Goal: Transaction & Acquisition: Download file/media

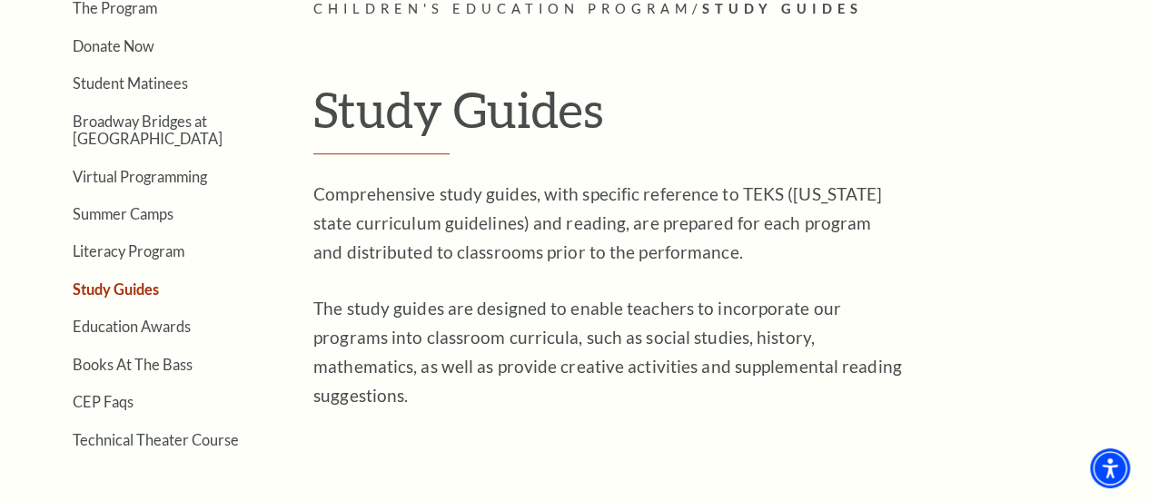
scroll to position [459, 0]
click at [196, 178] on link "Virtual Programming" at bounding box center [140, 175] width 134 height 17
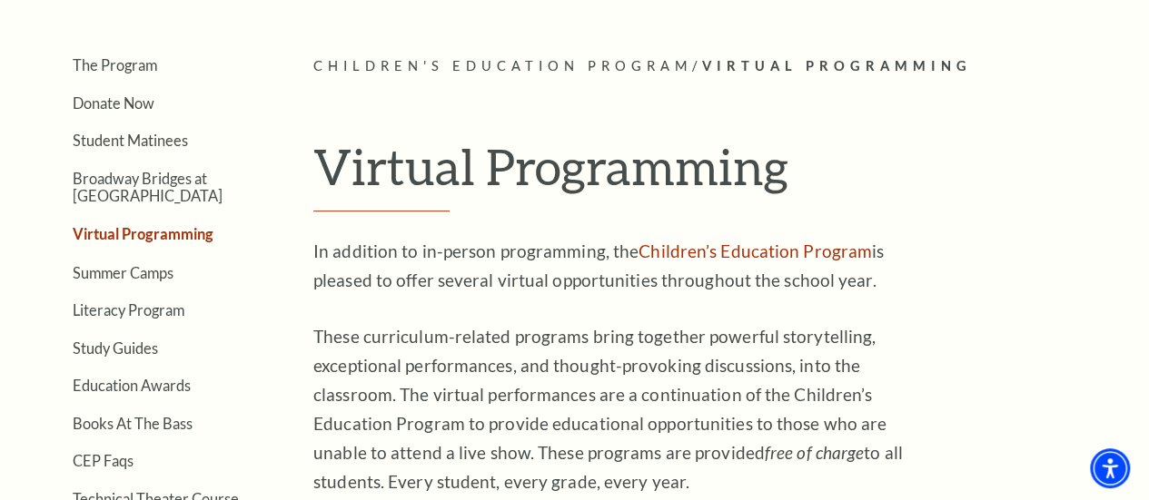
scroll to position [414, 0]
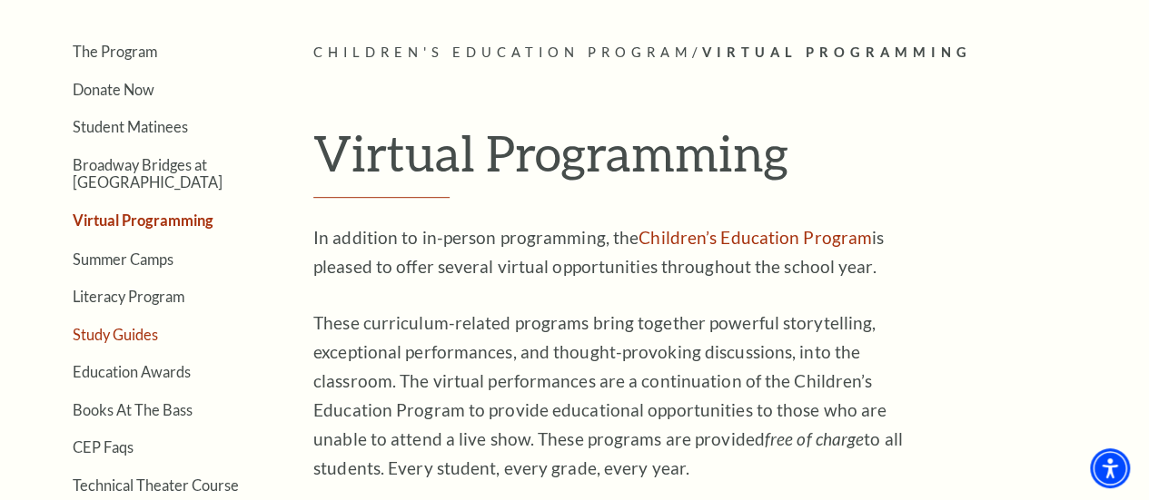
click at [145, 335] on link "Study Guides" at bounding box center [115, 334] width 85 height 17
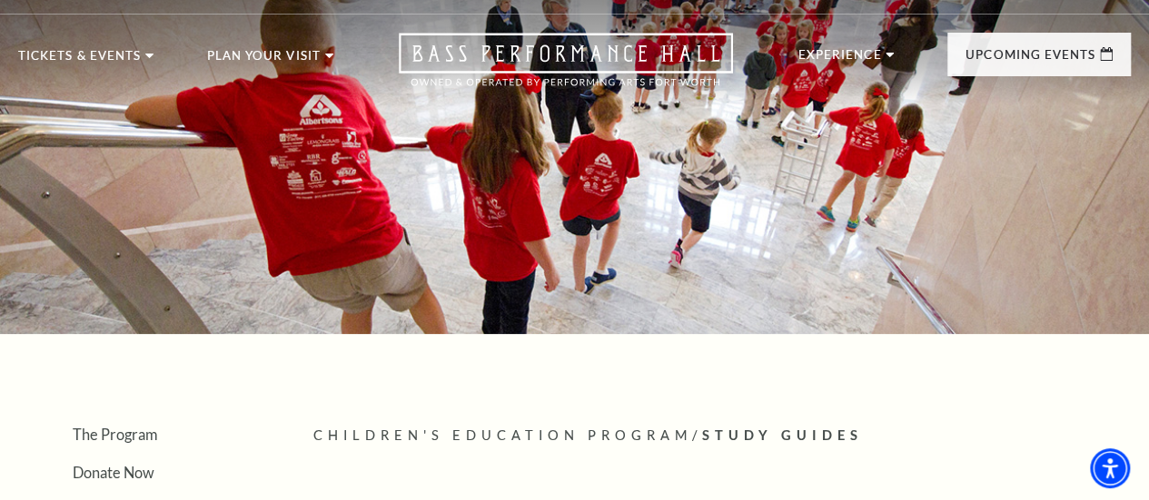
scroll to position [10, 0]
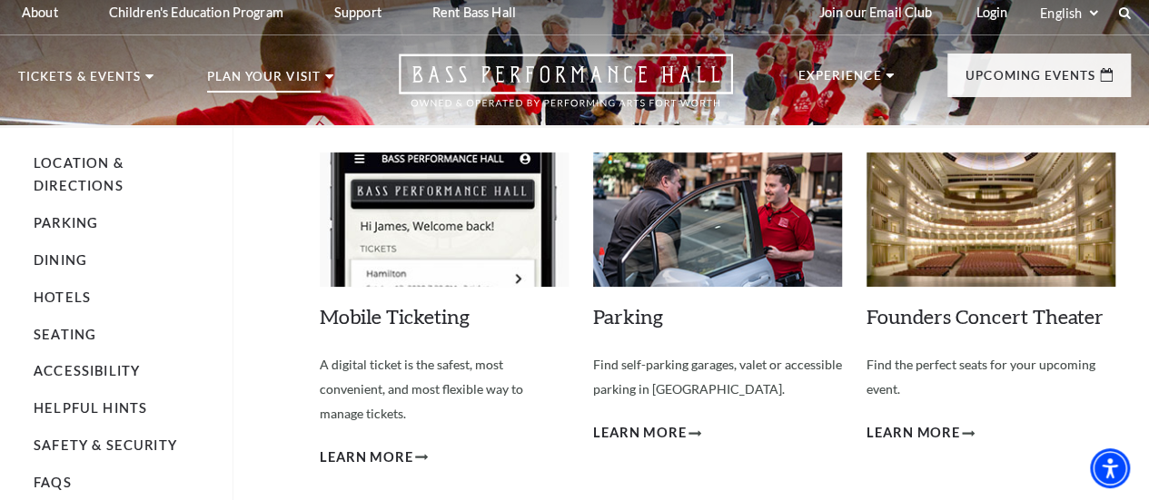
click at [330, 78] on use at bounding box center [329, 76] width 8 height 5
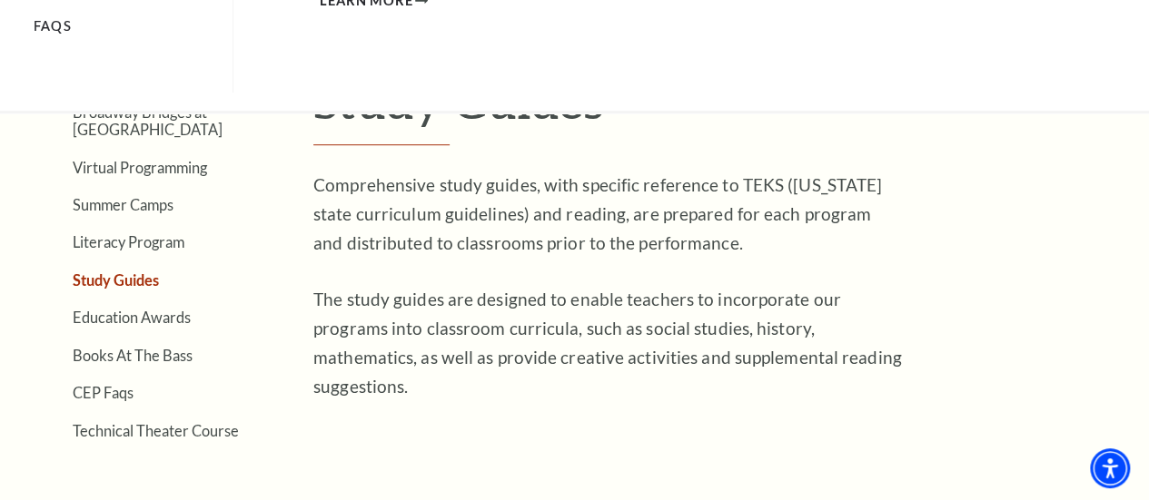
scroll to position [469, 0]
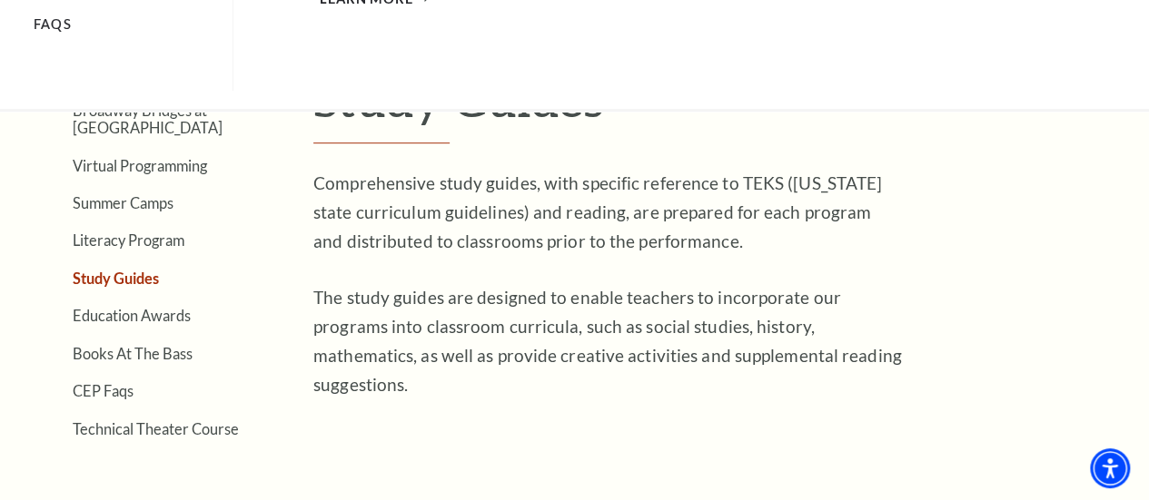
click at [267, 183] on div "The Program Donate Now Student Matinees Broadway Bridges at Bass Performance Ha…" at bounding box center [574, 212] width 1113 height 450
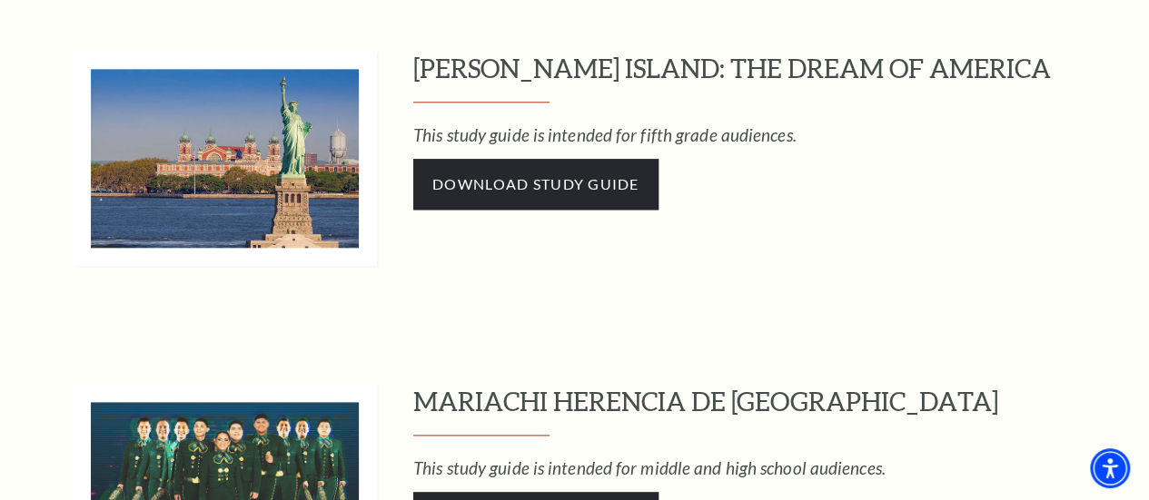
scroll to position [946, 0]
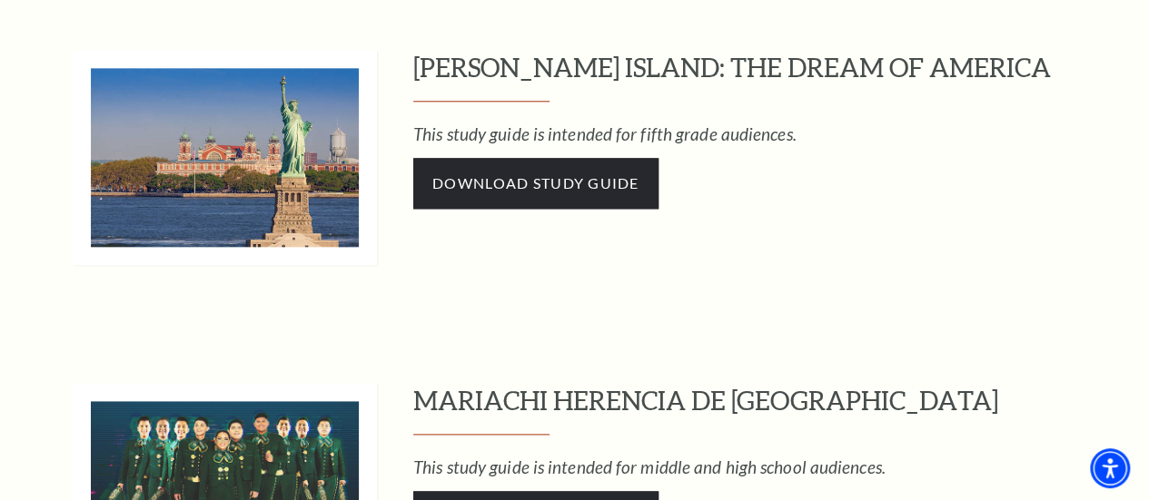
click at [441, 87] on h3 "[PERSON_NAME] ISLAND: THE DREAM OF AMERICA" at bounding box center [772, 76] width 718 height 52
click at [449, 142] on em "This study guide is intended for fifth grade audiences." at bounding box center [604, 134] width 383 height 21
click at [312, 102] on img at bounding box center [225, 157] width 304 height 215
click at [291, 121] on img at bounding box center [225, 157] width 304 height 215
click at [319, 162] on img at bounding box center [225, 157] width 304 height 215
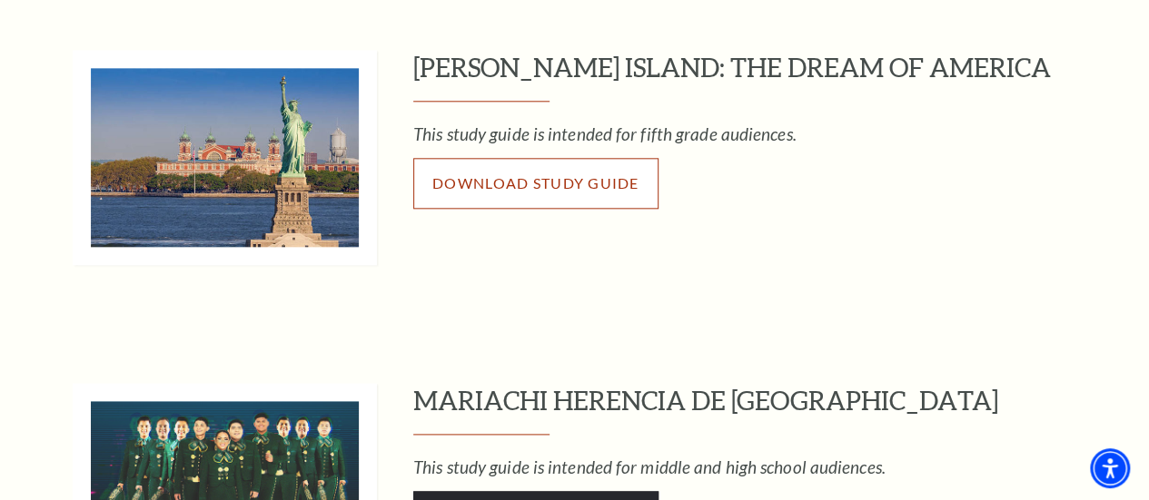
click at [445, 198] on link "Download Study Guide" at bounding box center [535, 183] width 245 height 51
click at [447, 191] on span "Download Study Guide" at bounding box center [535, 182] width 207 height 17
click at [547, 199] on link "Download Study Guide" at bounding box center [535, 183] width 245 height 51
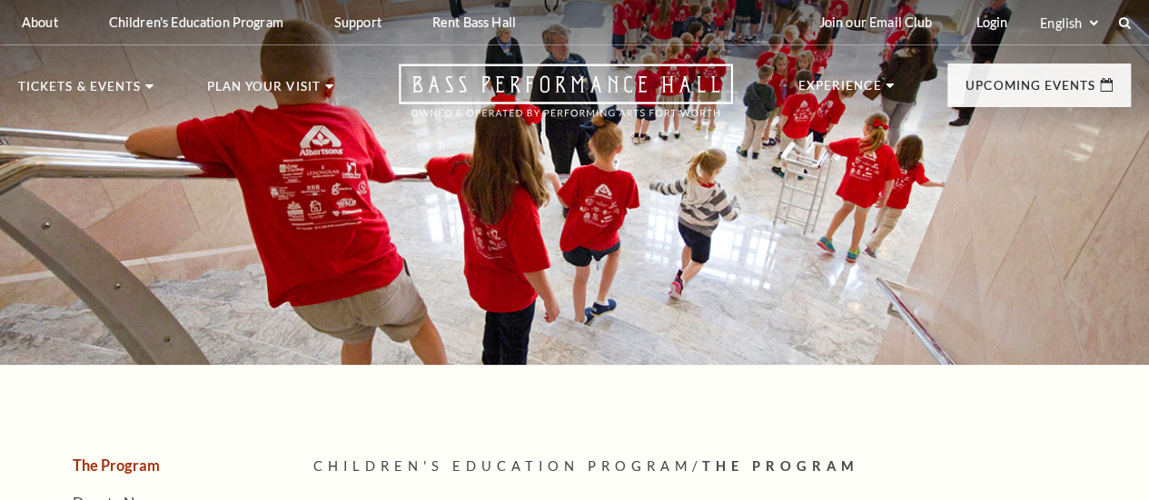
click at [394, 294] on div at bounding box center [574, 173] width 1149 height 384
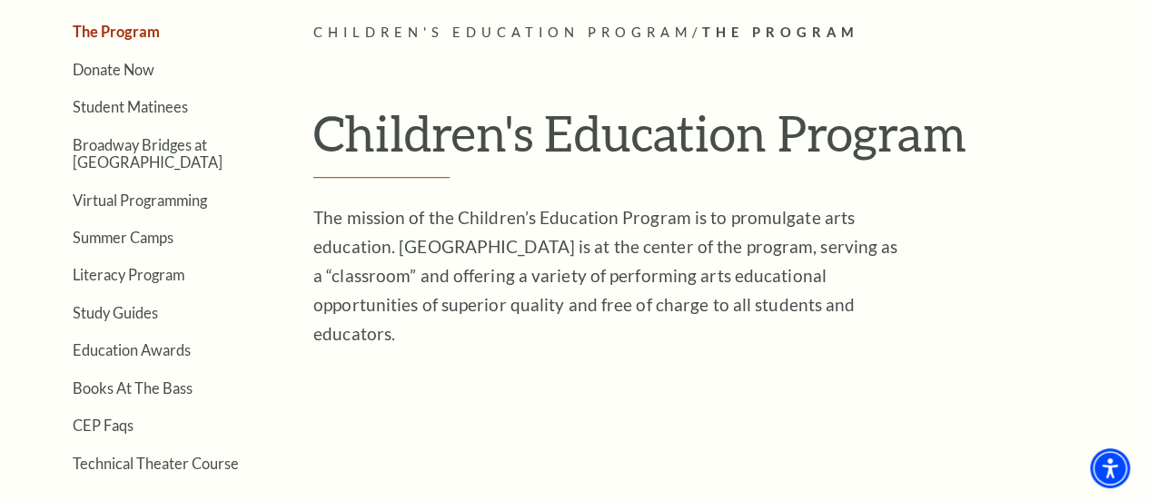
scroll to position [436, 0]
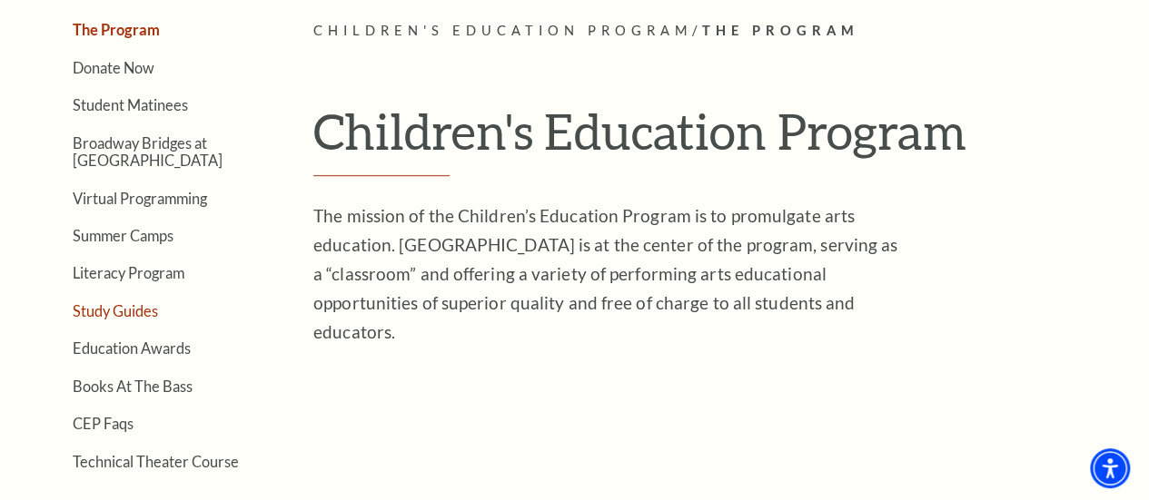
click at [154, 319] on link "Study Guides" at bounding box center [115, 310] width 85 height 17
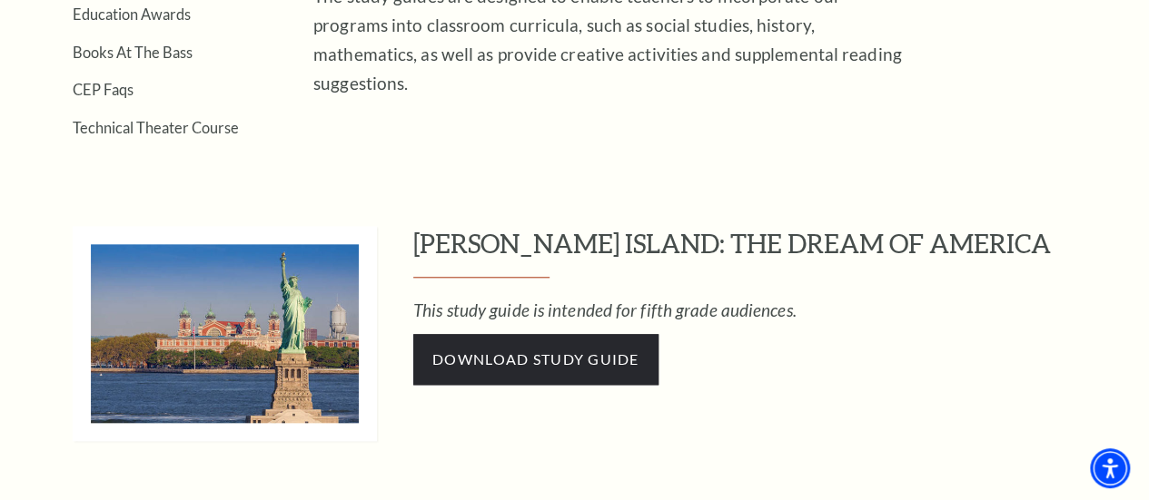
scroll to position [786, 0]
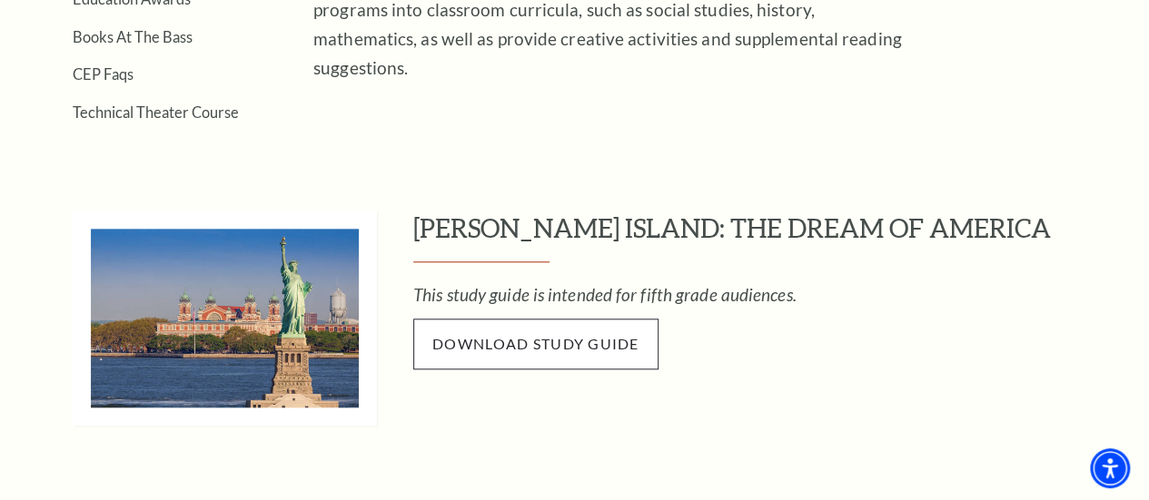
click at [599, 348] on span "Download Study Guide" at bounding box center [535, 343] width 207 height 17
